Goal: Browse casually

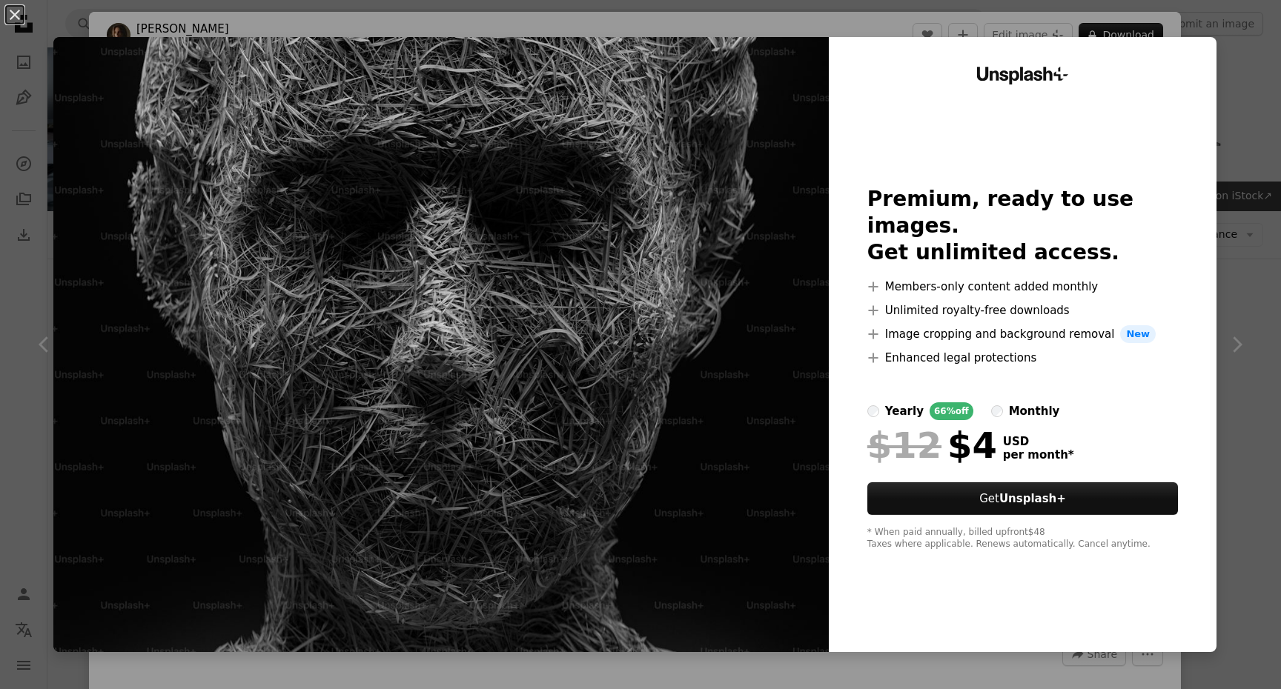
scroll to position [406, 0]
click at [1209, 15] on div "An X shape Unsplash+ Premium, ready to use images. Get unlimited access. A plus…" at bounding box center [640, 344] width 1281 height 689
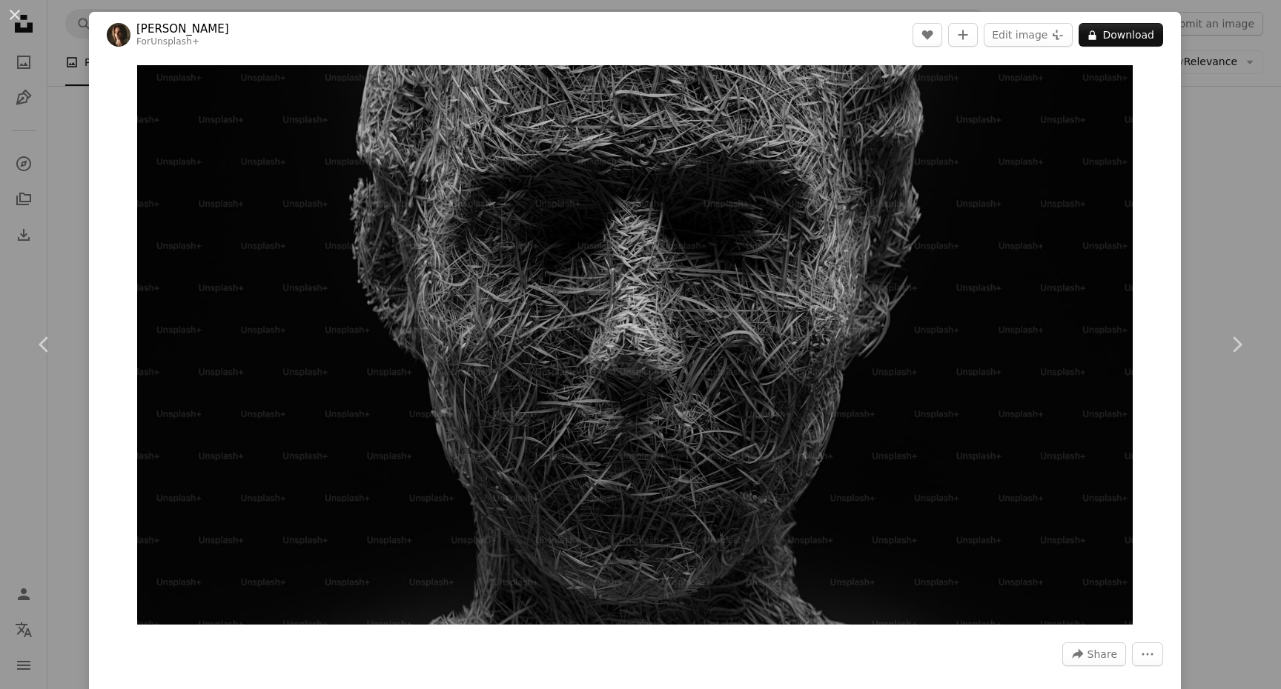
click at [1239, 66] on div "An X shape Chevron left Chevron right [PERSON_NAME] For Unsplash+ A heart A plu…" at bounding box center [640, 344] width 1281 height 689
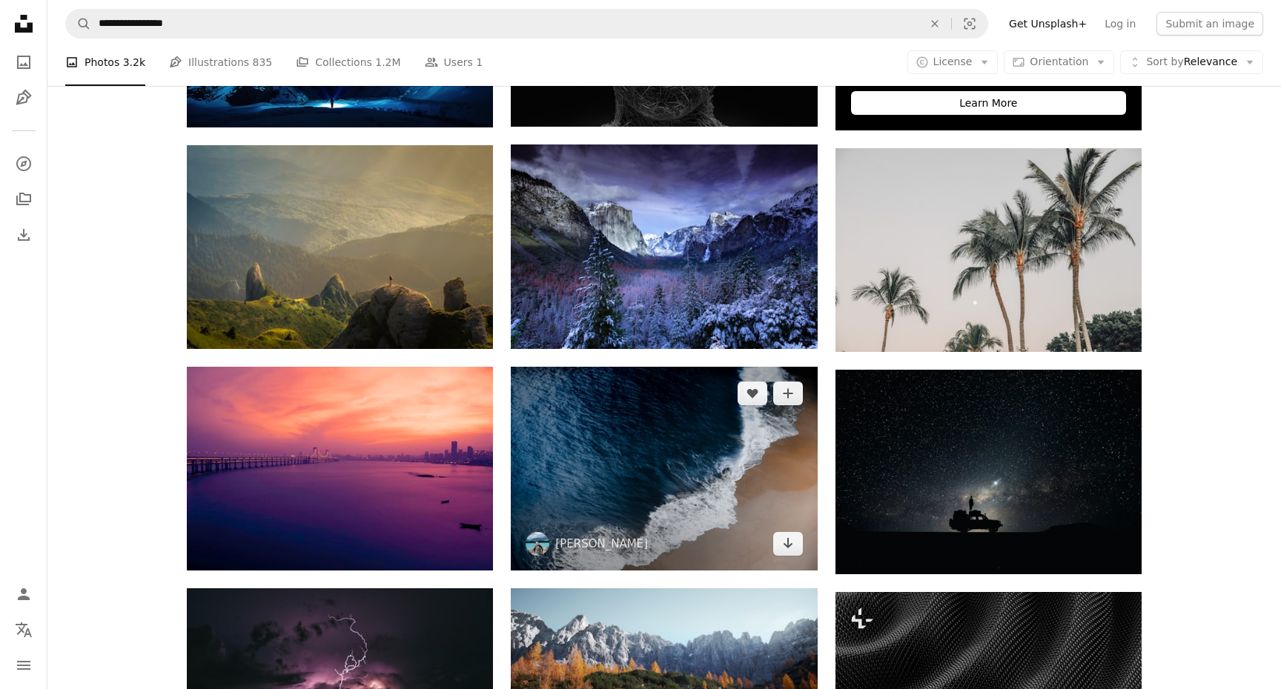
scroll to position [642, 0]
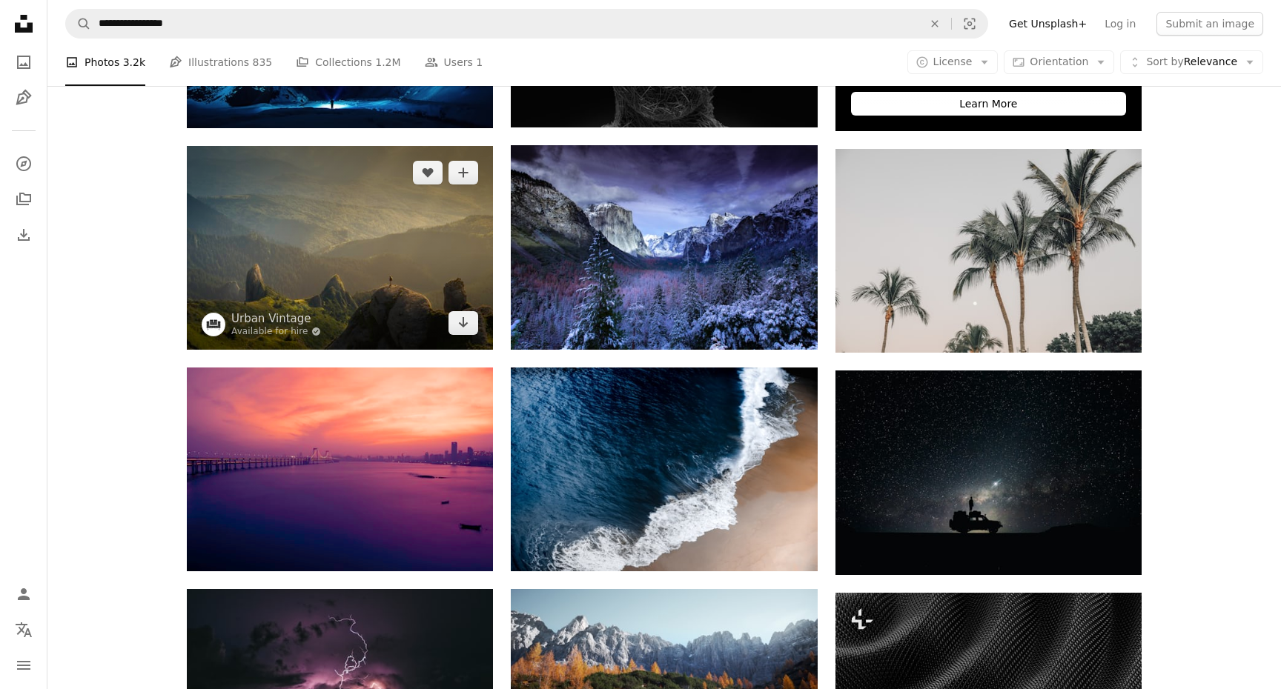
click at [351, 291] on img at bounding box center [340, 247] width 306 height 203
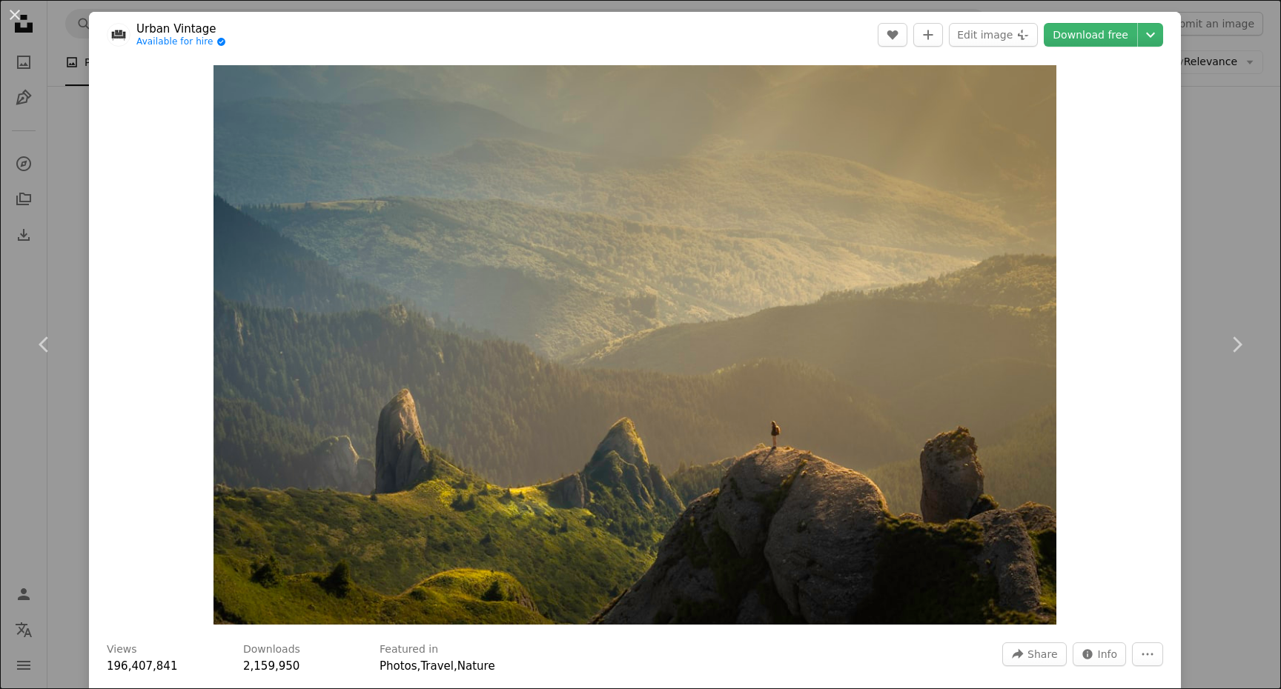
click at [1203, 271] on div "An X shape Chevron left Chevron right Urban Vintage Available for hire A checkm…" at bounding box center [640, 344] width 1281 height 689
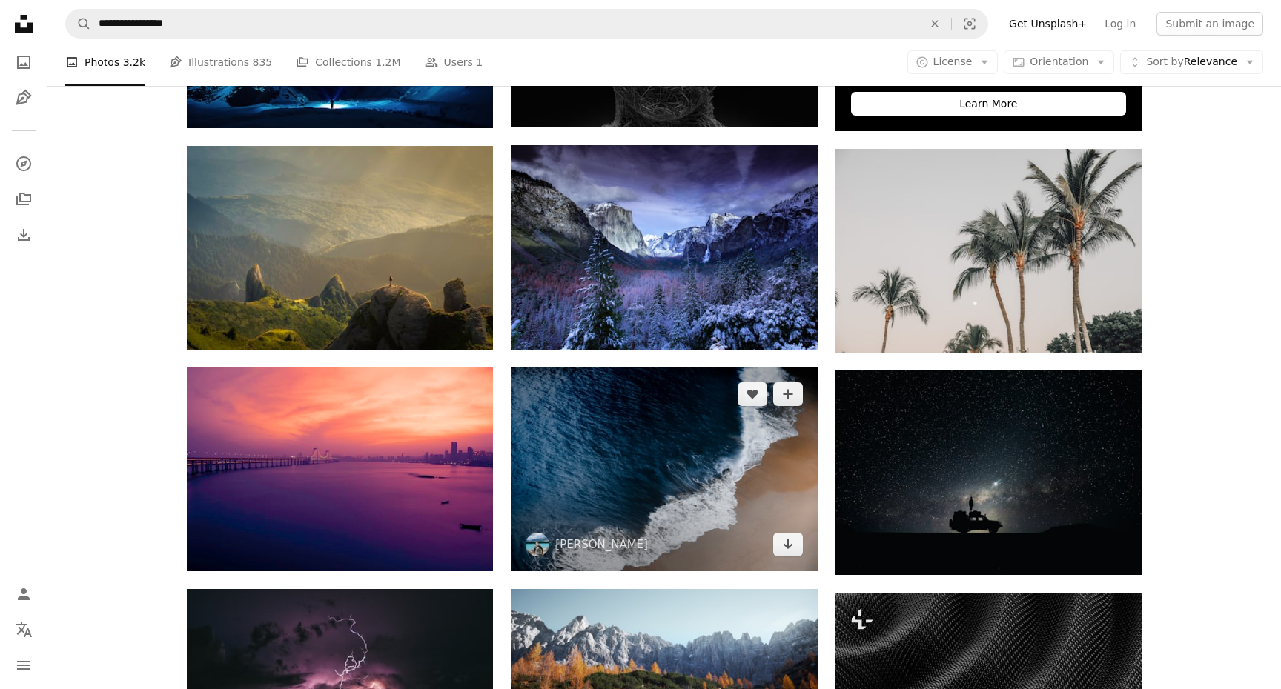
click at [718, 434] on img at bounding box center [664, 470] width 306 height 204
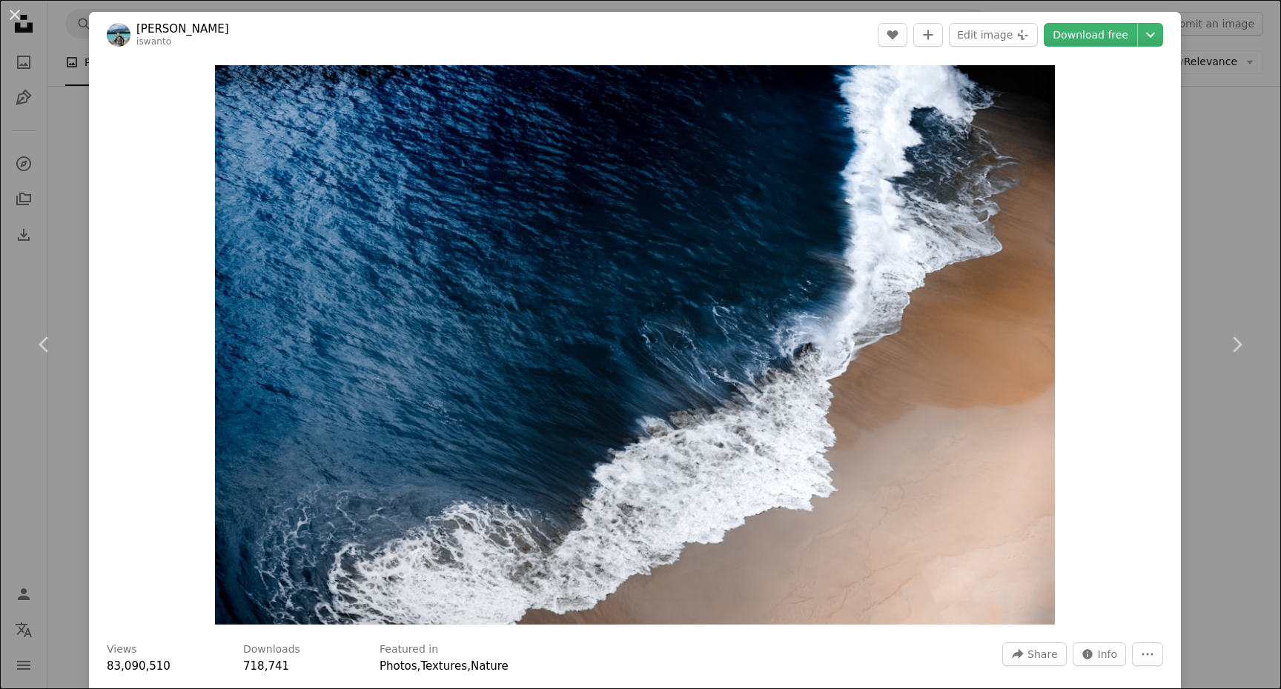
click at [1227, 206] on div "An X shape Chevron left Chevron right [PERSON_NAME] A heart A plus sign Edit im…" at bounding box center [640, 344] width 1281 height 689
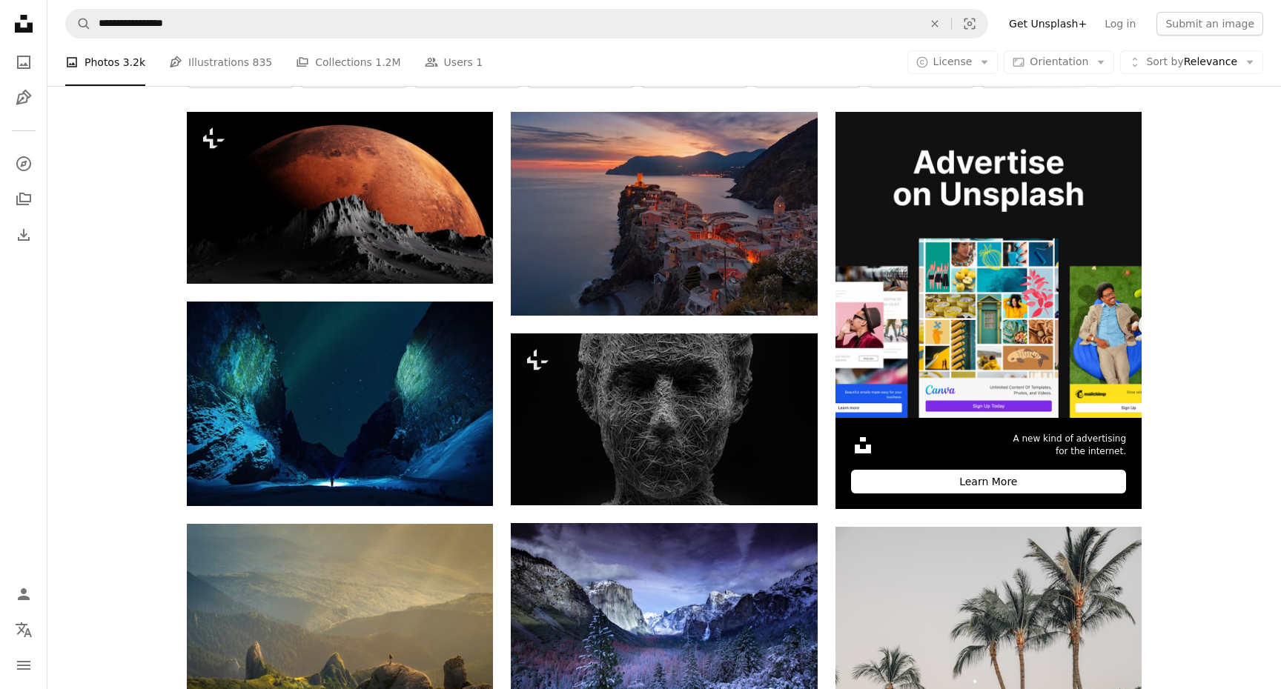
scroll to position [222, 0]
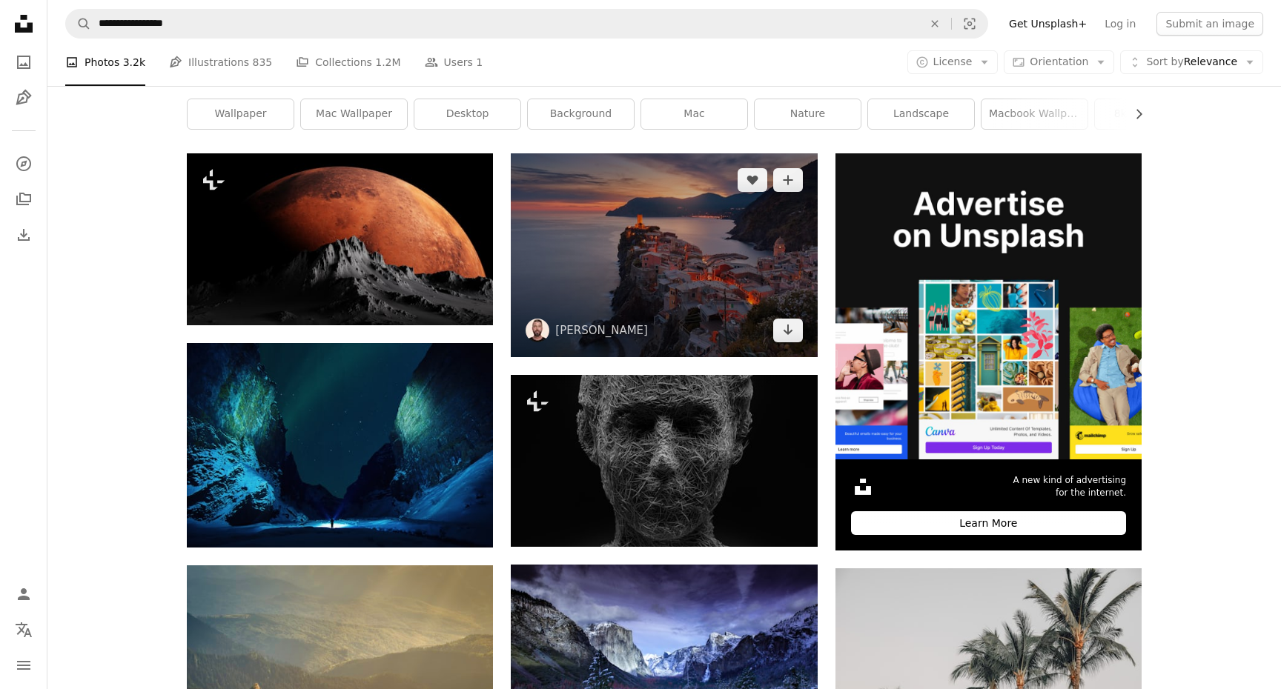
click at [668, 244] on img at bounding box center [664, 255] width 306 height 204
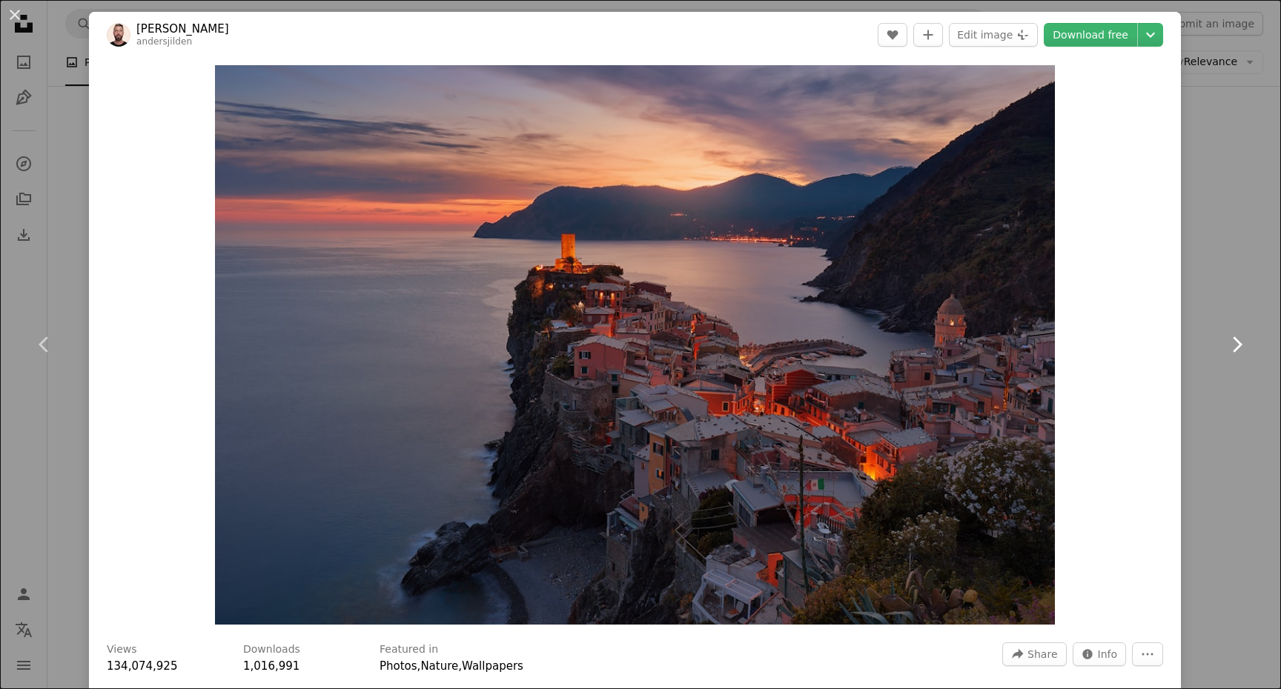
click at [1236, 344] on icon "Chevron right" at bounding box center [1236, 345] width 24 height 24
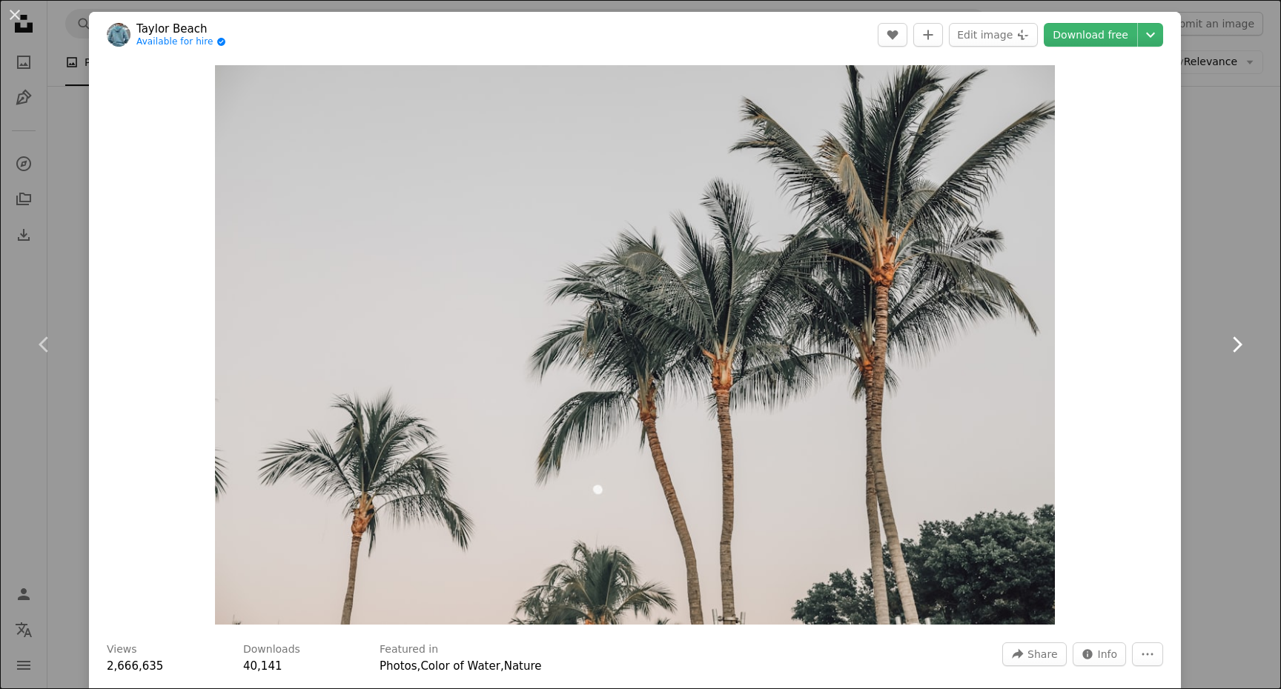
click at [1236, 344] on icon "Chevron right" at bounding box center [1236, 345] width 24 height 24
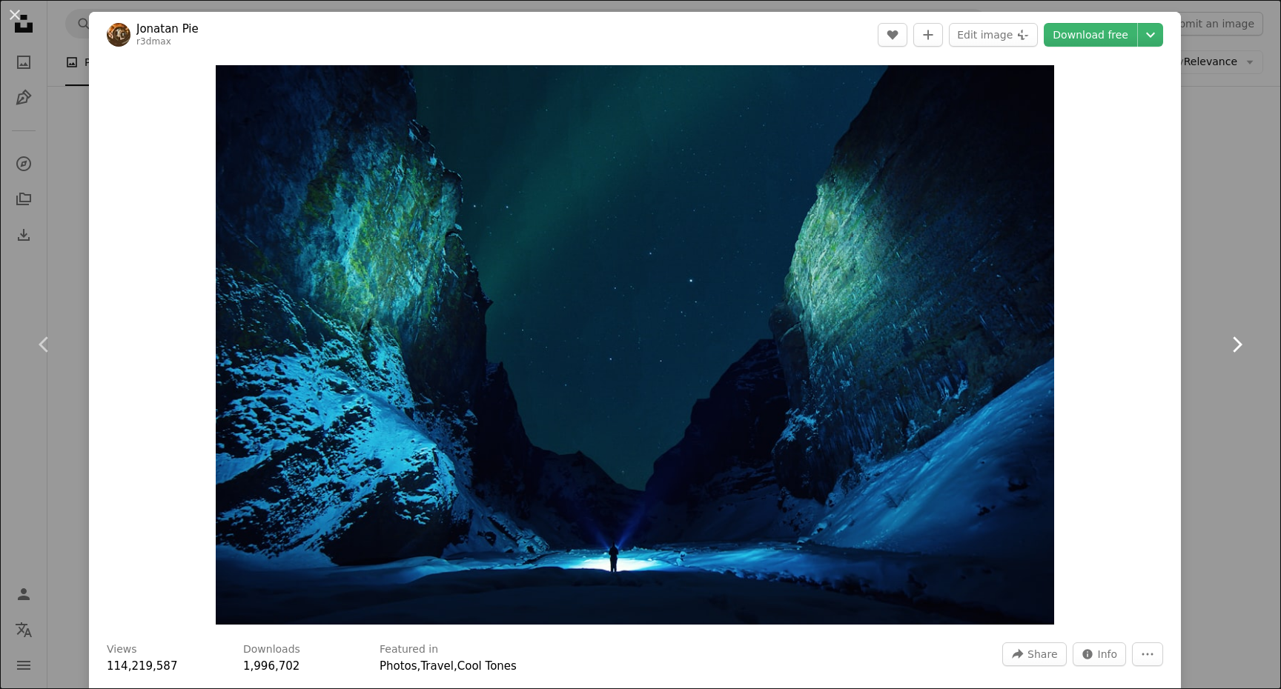
click at [1236, 344] on icon "Chevron right" at bounding box center [1236, 345] width 24 height 24
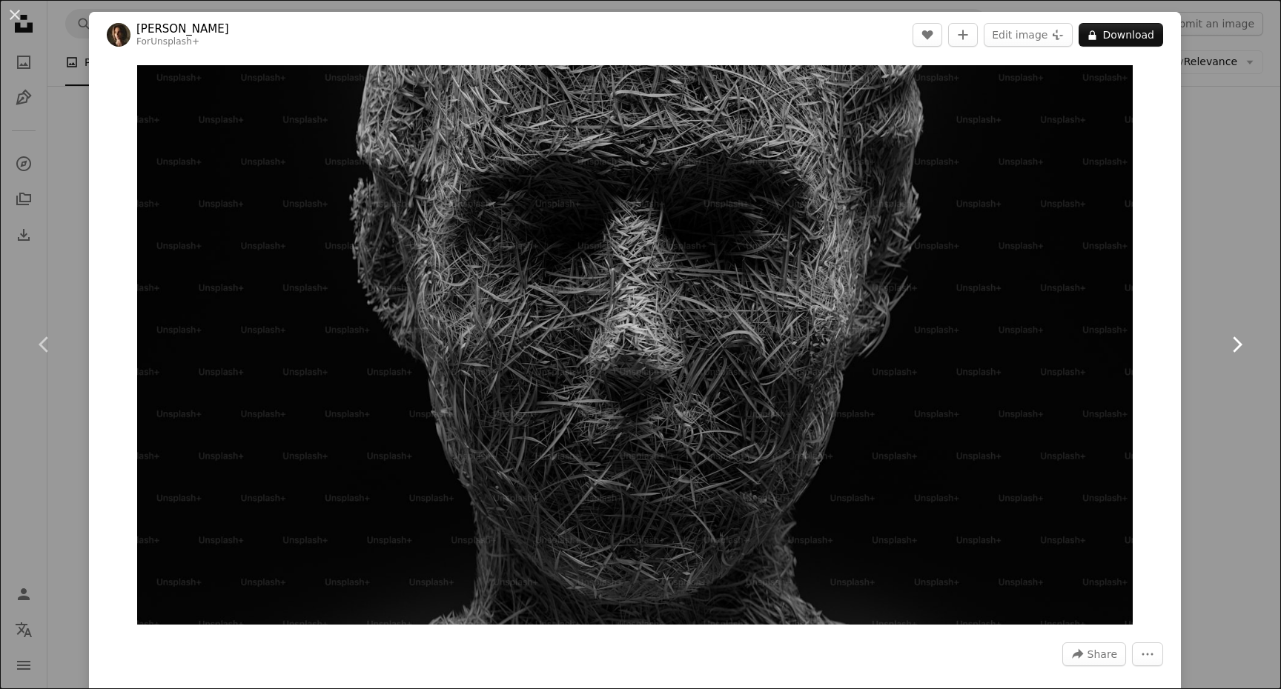
click at [1227, 281] on link "Chevron right" at bounding box center [1236, 344] width 89 height 142
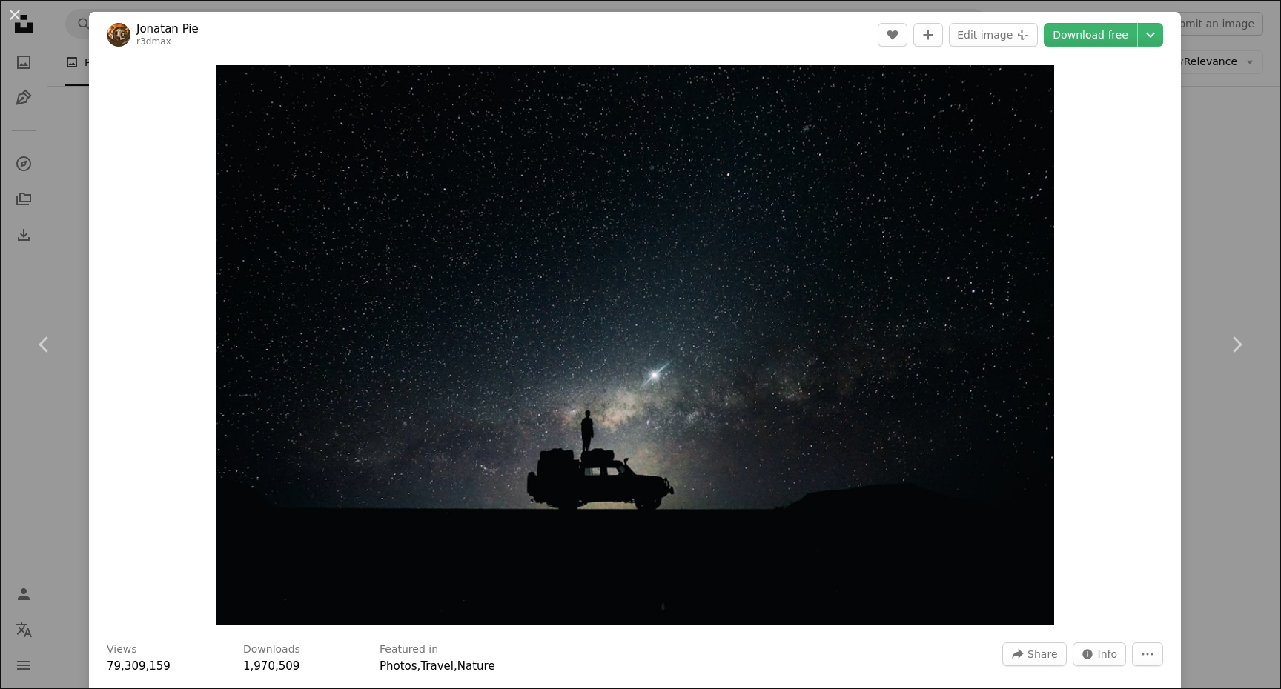
click at [1214, 159] on div "An X shape Chevron left Chevron right Jonatan Pie r3dmax A heart A plus sign Ed…" at bounding box center [640, 344] width 1281 height 689
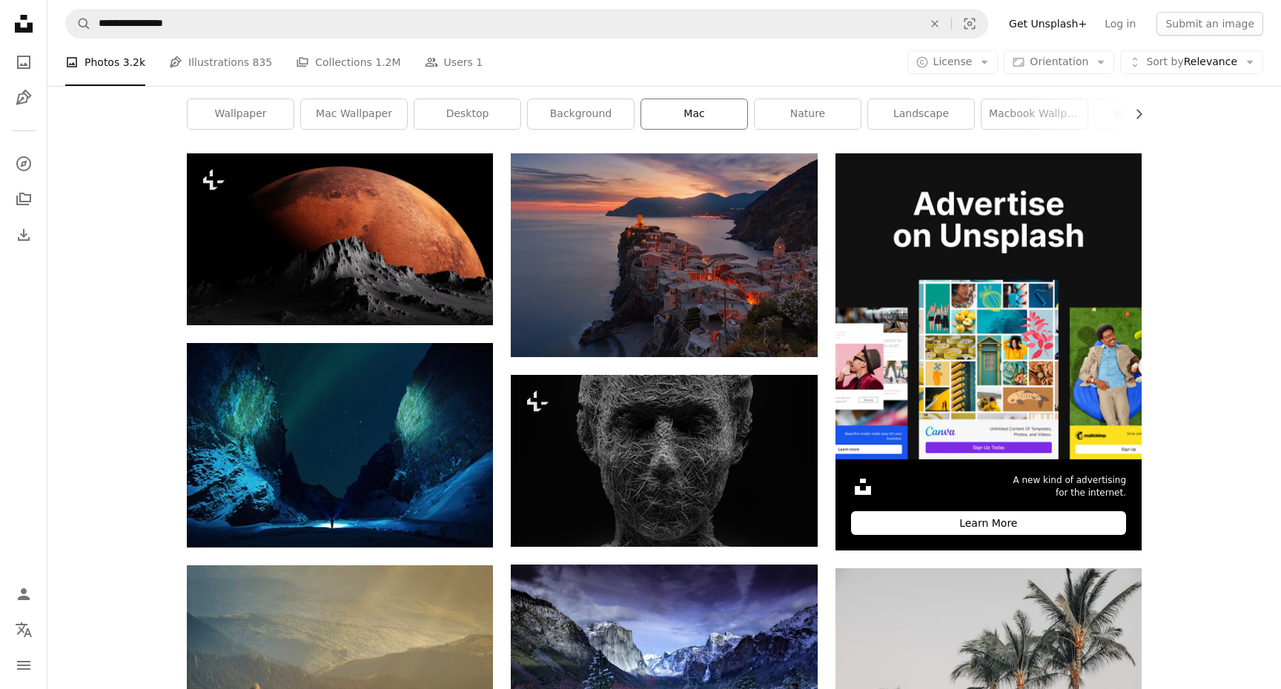
click at [688, 114] on link "mac" at bounding box center [694, 114] width 106 height 30
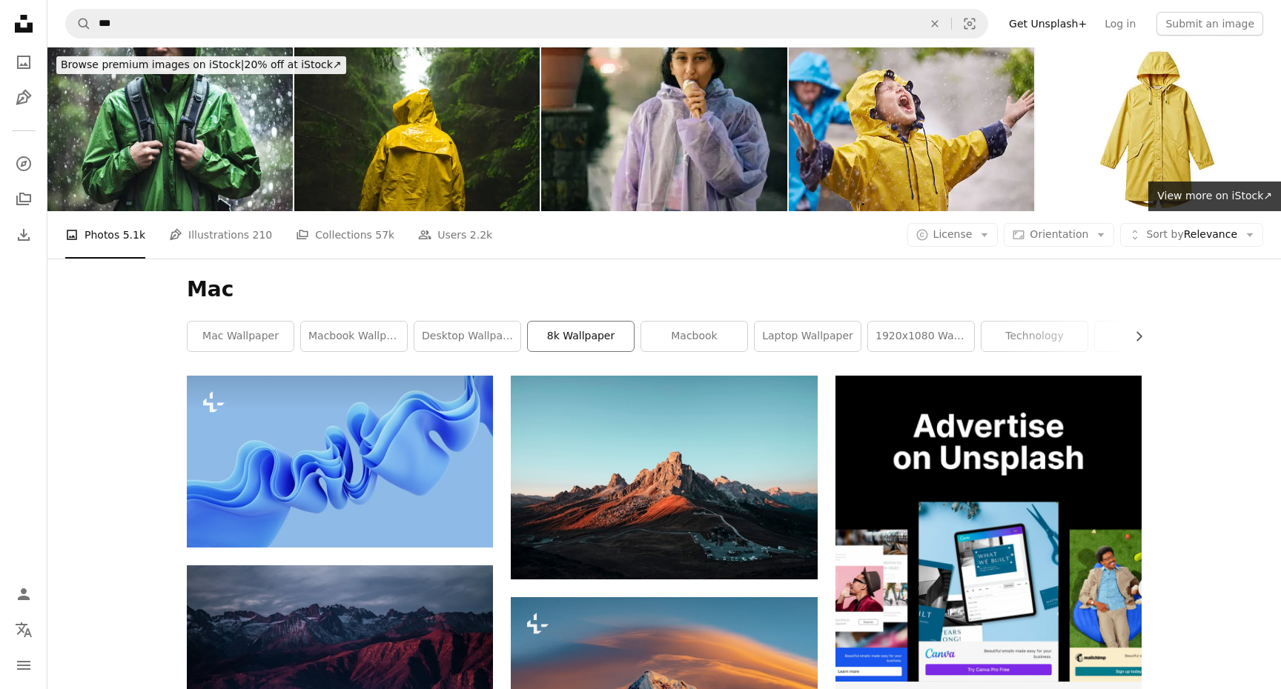
click at [578, 342] on link "8k wallpaper" at bounding box center [581, 337] width 106 height 30
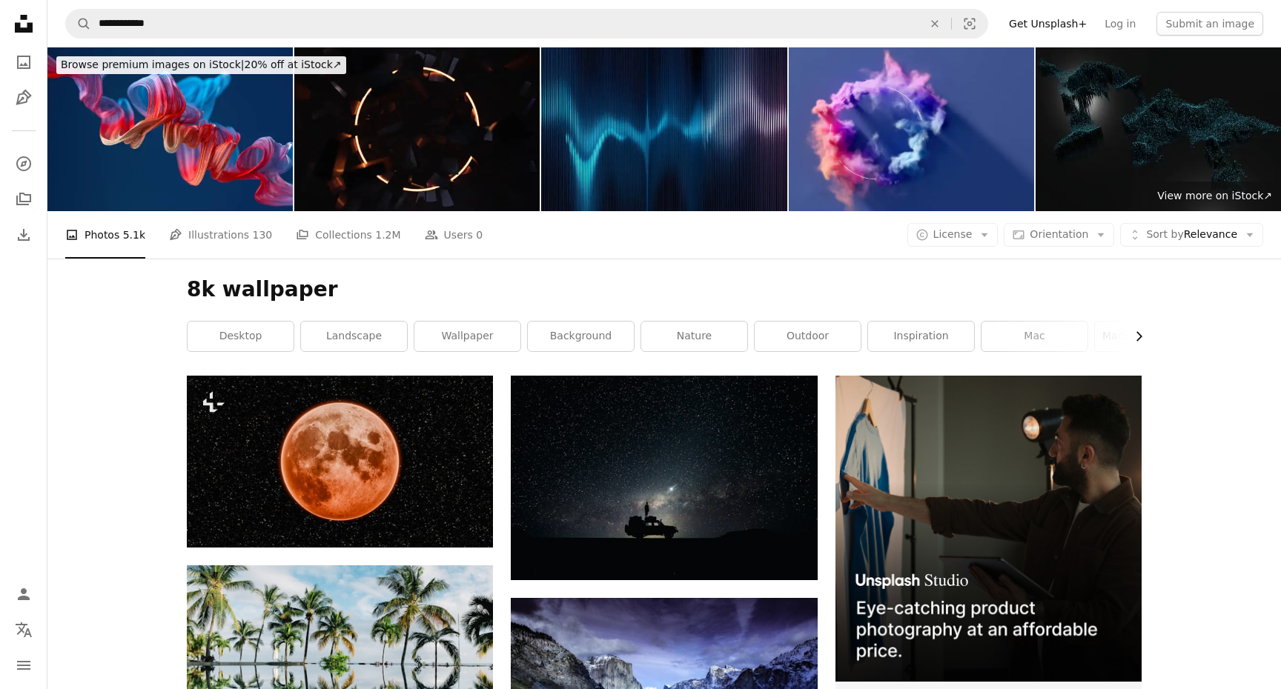
click at [1138, 336] on icon "Chevron right" at bounding box center [1138, 336] width 15 height 15
click at [1138, 337] on link "beautiful" at bounding box center [1088, 337] width 106 height 30
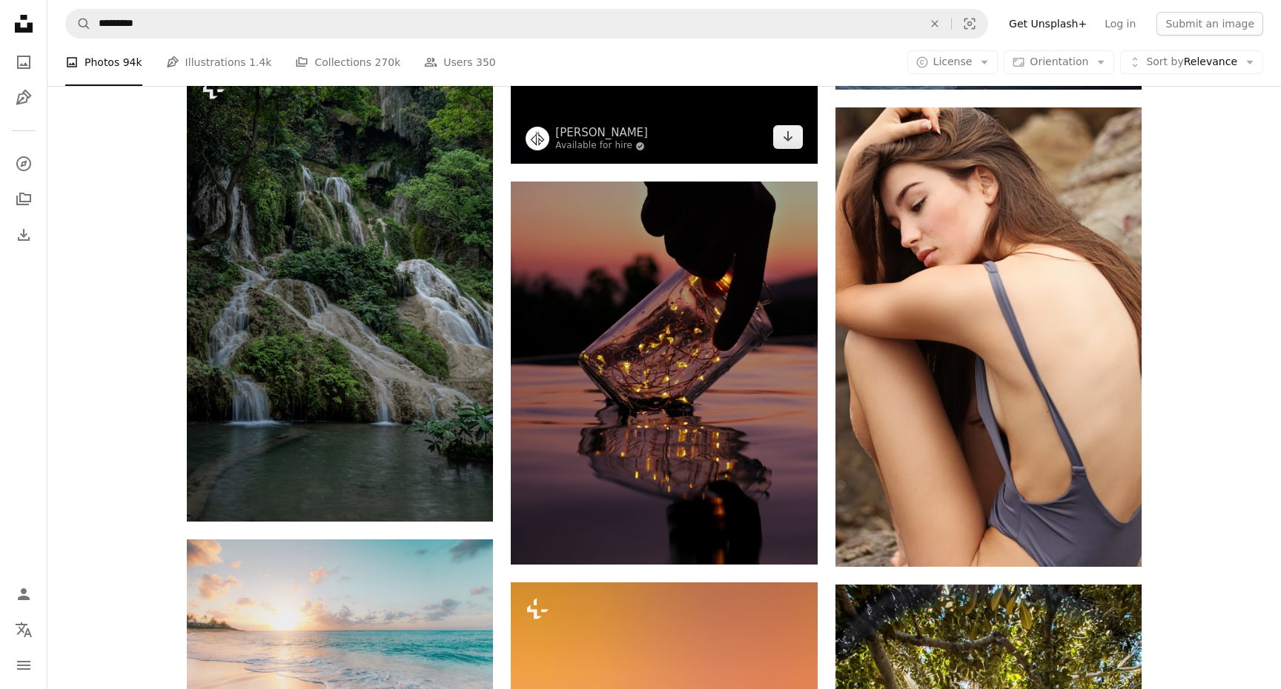
scroll to position [1159, 0]
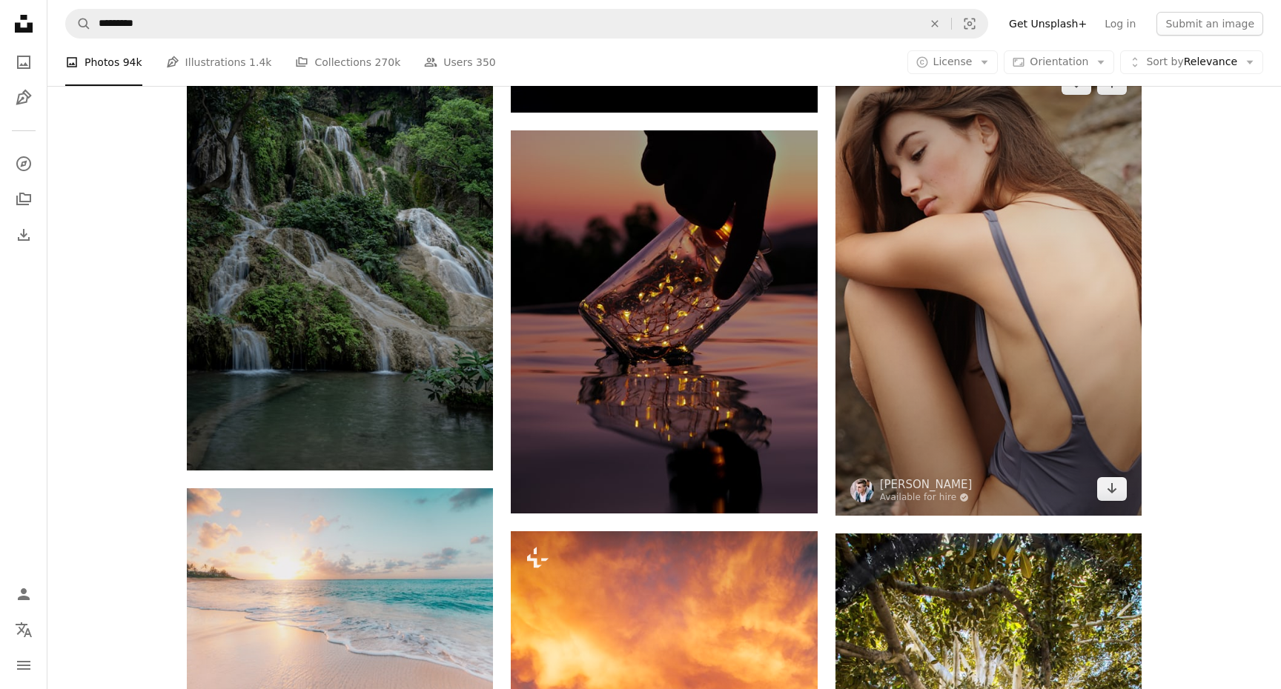
click at [976, 315] on img at bounding box center [988, 285] width 306 height 459
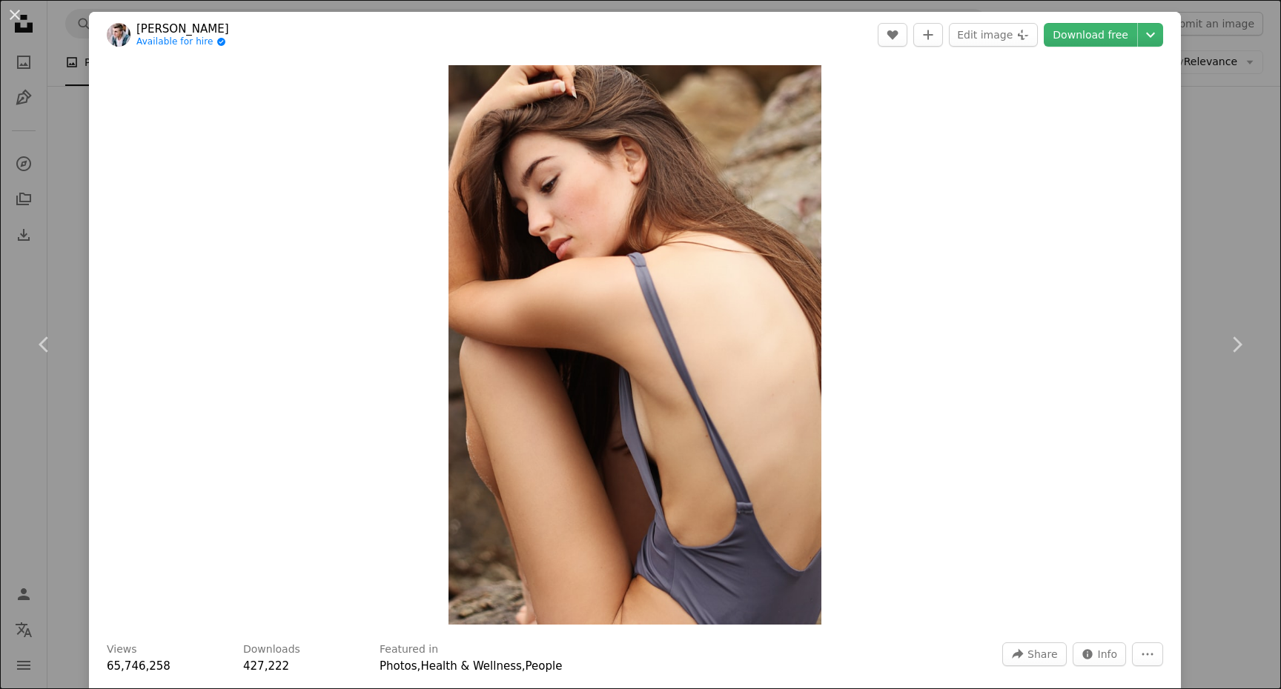
click at [1218, 243] on div "An X shape Chevron left Chevron right [PERSON_NAME] Available for hire A checkm…" at bounding box center [640, 344] width 1281 height 689
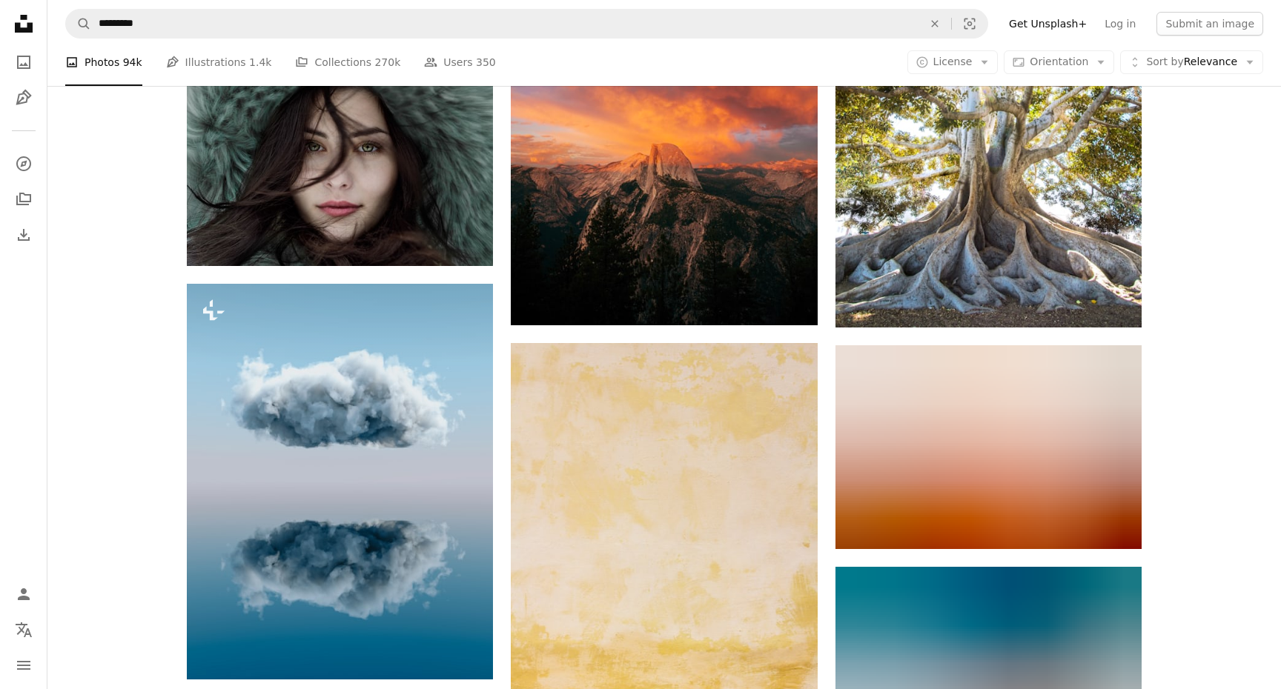
scroll to position [1623, 0]
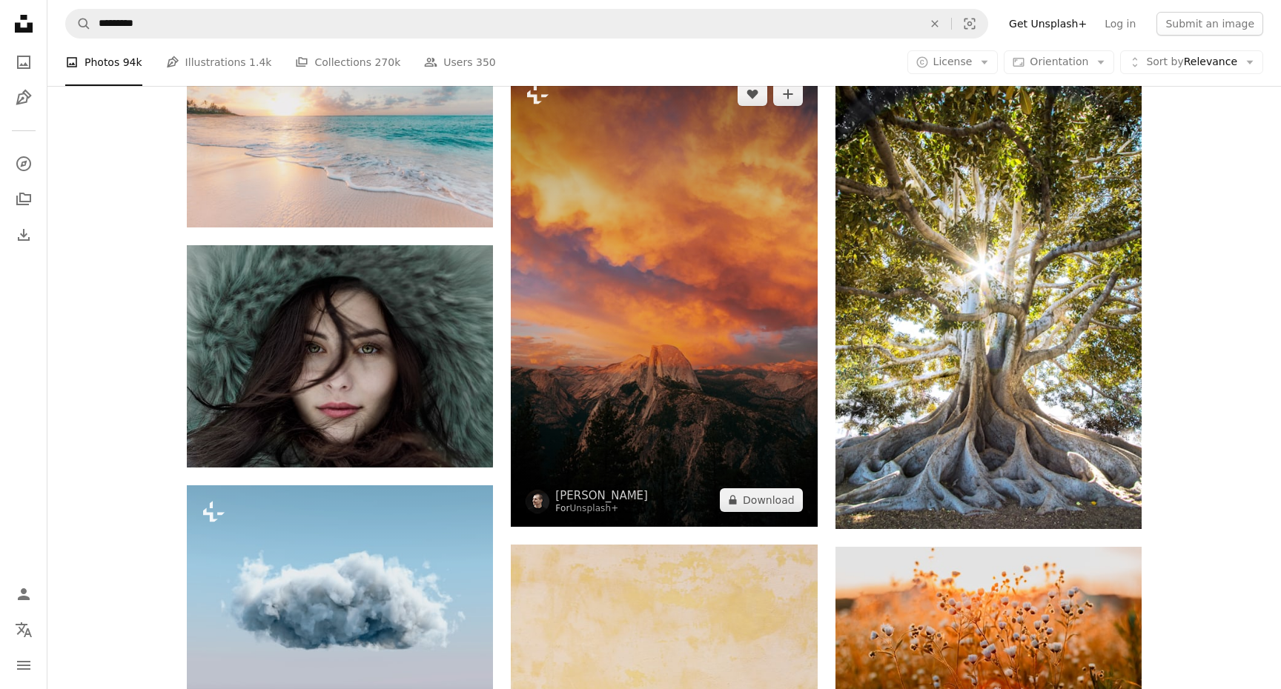
click at [668, 349] on img at bounding box center [664, 296] width 306 height 459
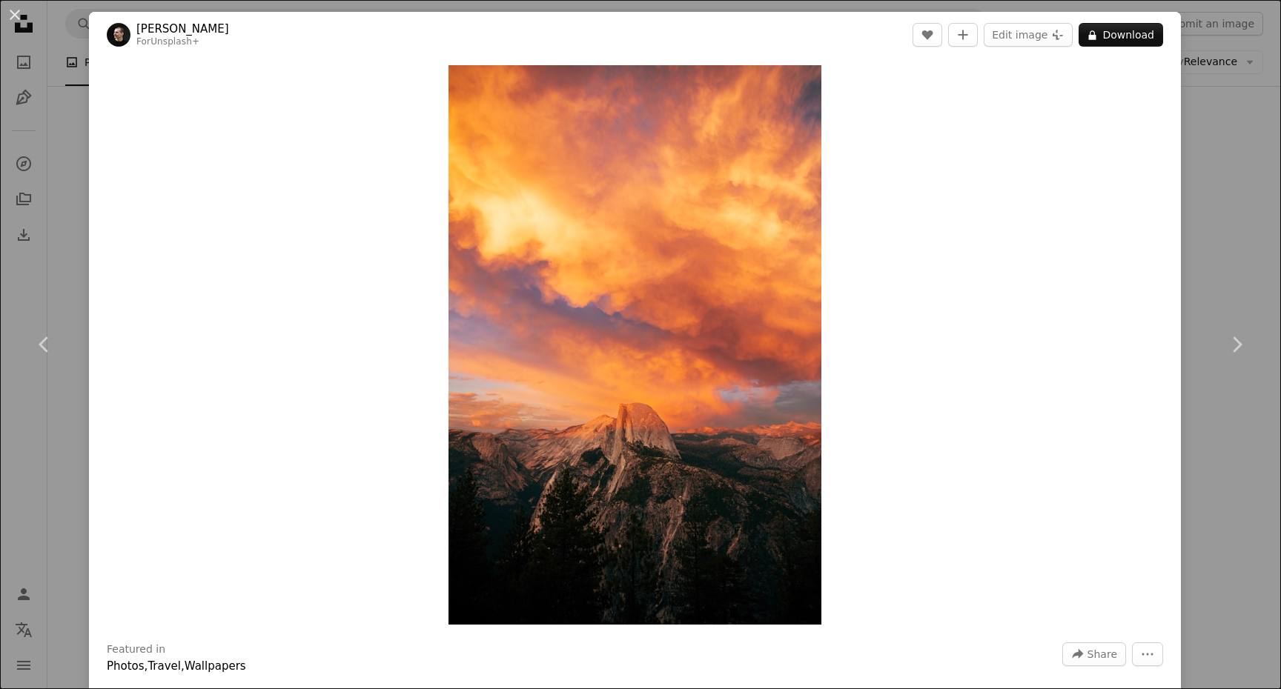
click at [1227, 193] on div "An X shape Chevron left Chevron right [PERSON_NAME] For Unsplash+ A heart A plu…" at bounding box center [640, 344] width 1281 height 689
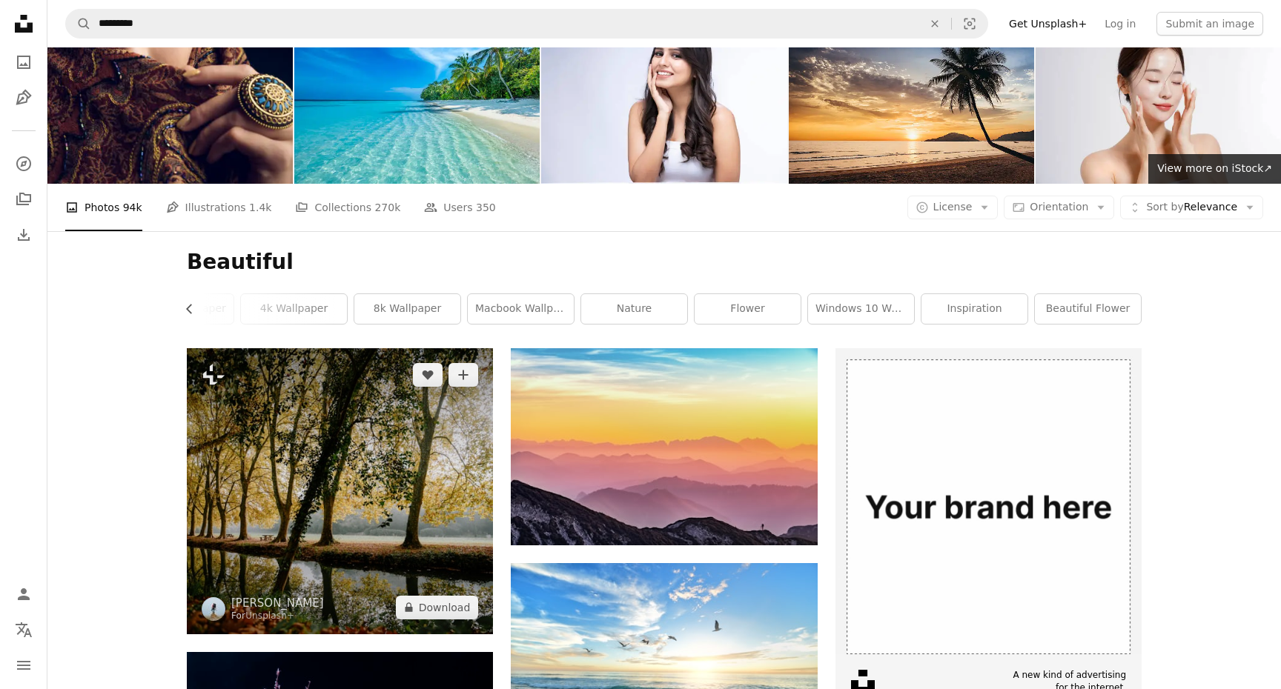
scroll to position [37, 0]
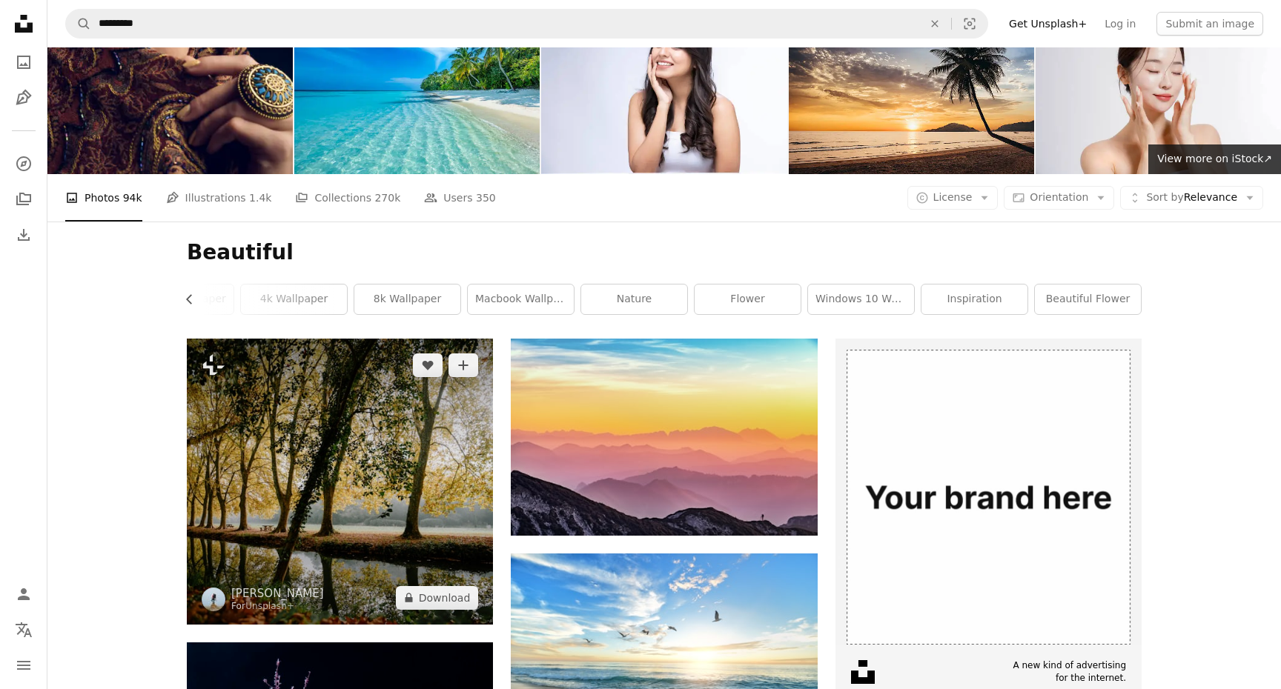
click at [389, 432] on img at bounding box center [340, 482] width 306 height 286
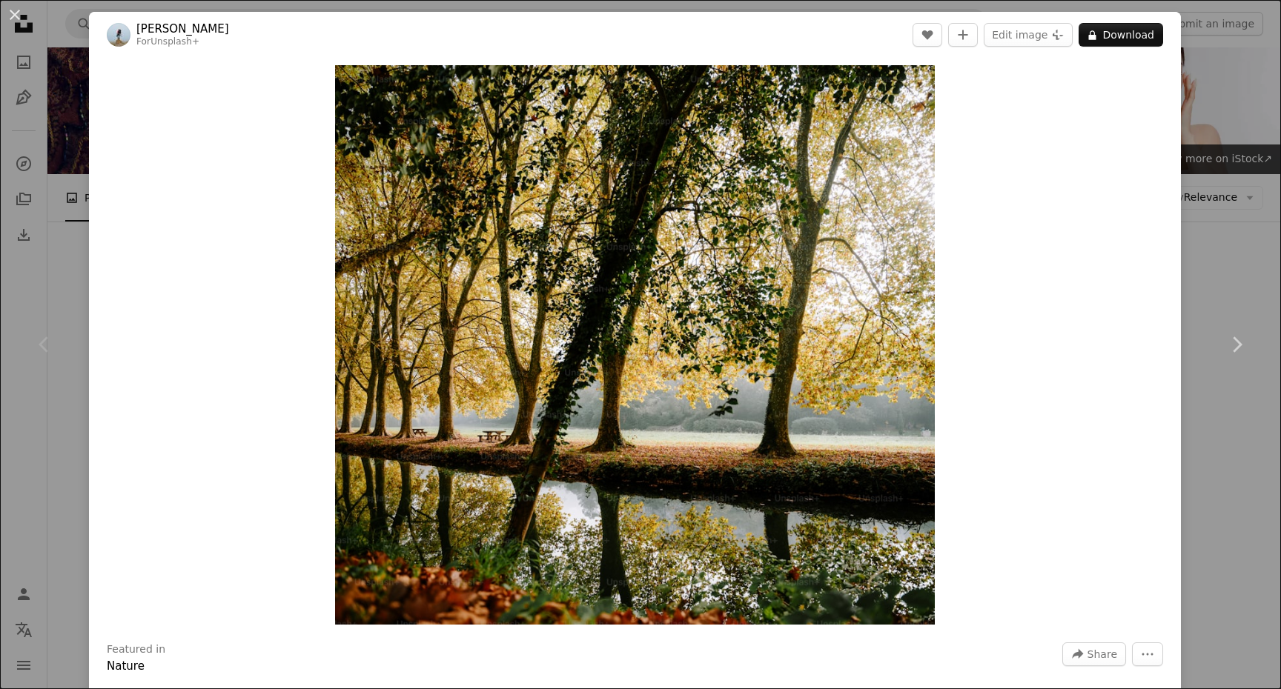
click at [1256, 217] on div "An X shape Chevron left Chevron right [PERSON_NAME] For Unsplash+ A heart A plu…" at bounding box center [640, 344] width 1281 height 689
